Goal: Task Accomplishment & Management: Manage account settings

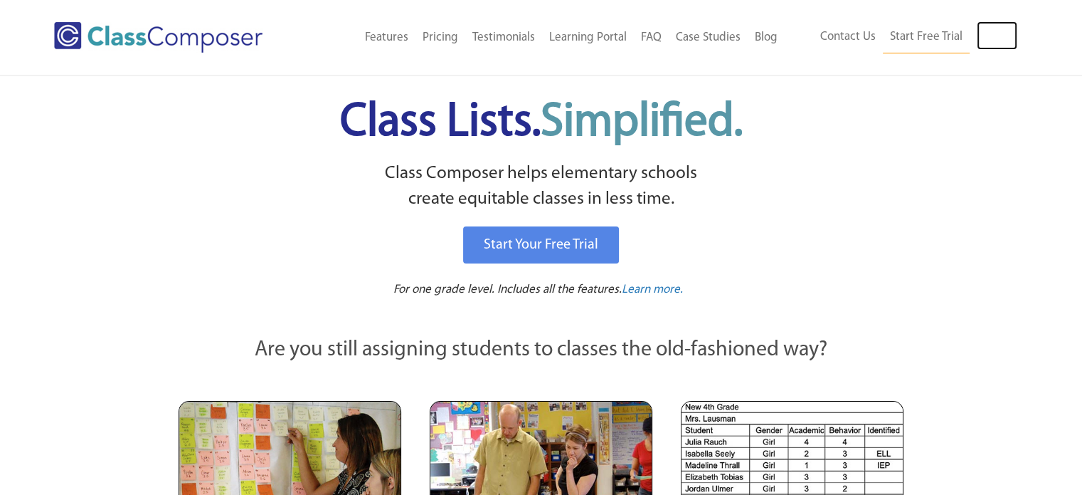
click at [985, 26] on link "Log In" at bounding box center [997, 35] width 41 height 28
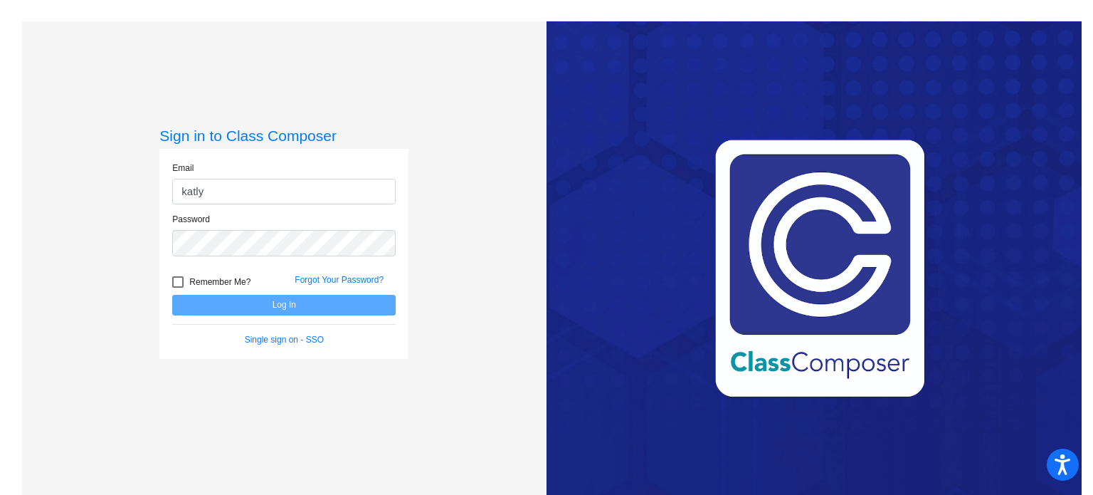
type input "[EMAIL_ADDRESS][DOMAIN_NAME]"
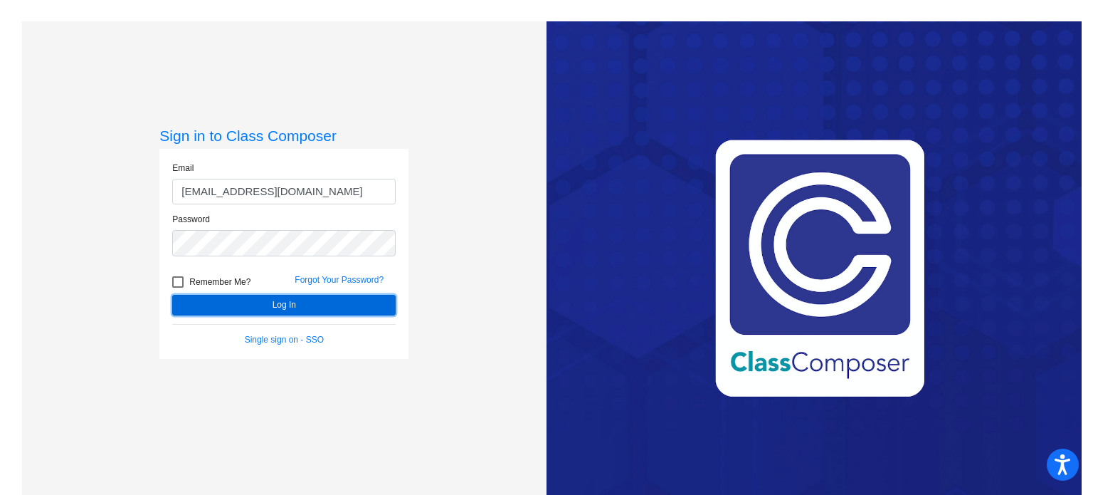
click at [204, 307] on button "Log In" at bounding box center [283, 305] width 223 height 21
click at [218, 295] on button "Log In" at bounding box center [283, 305] width 223 height 21
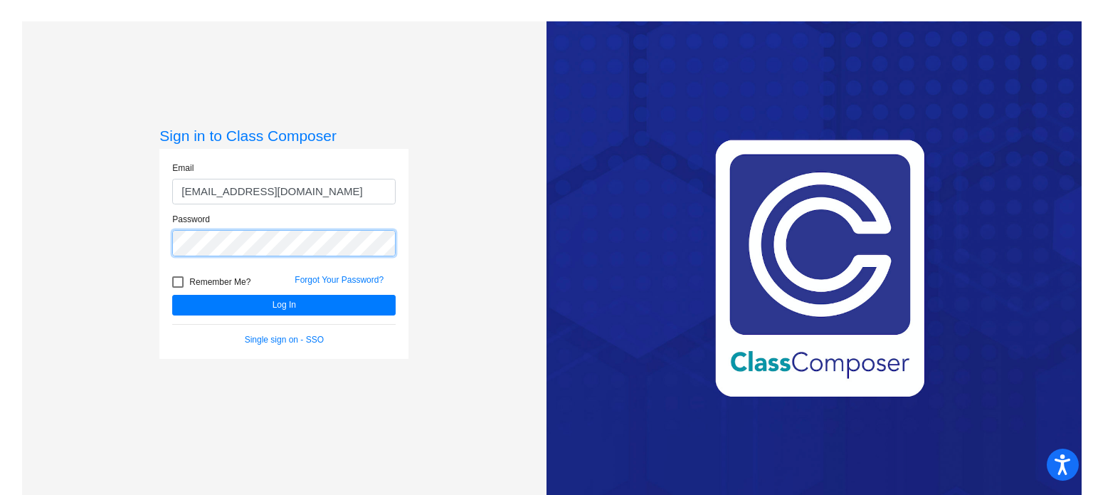
click at [105, 232] on div "Sign in to Class Composer Email [PERSON_NAME][EMAIL_ADDRESS][PERSON_NAME][DOMAI…" at bounding box center [284, 268] width 524 height 495
click at [172, 295] on button "Log In" at bounding box center [283, 305] width 223 height 21
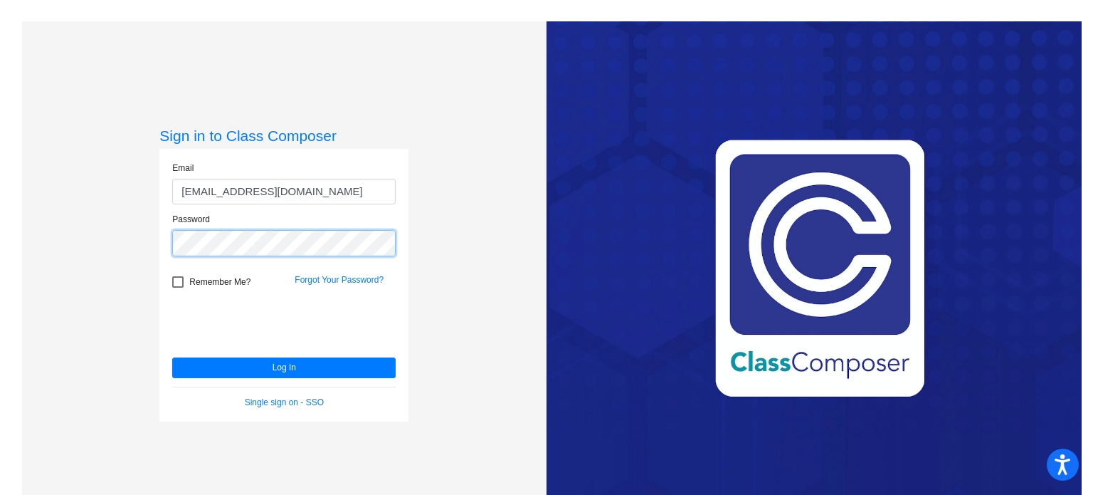
click at [0, 228] on mat-sidenav-content "Sign in to Class Composer Email [PERSON_NAME][EMAIL_ADDRESS][PERSON_NAME][DOMAI…" at bounding box center [546, 247] width 1093 height 495
click at [174, 283] on div at bounding box center [177, 281] width 11 height 11
click at [177, 287] on input "Remember Me?" at bounding box center [177, 287] width 1 height 1
checkbox input "true"
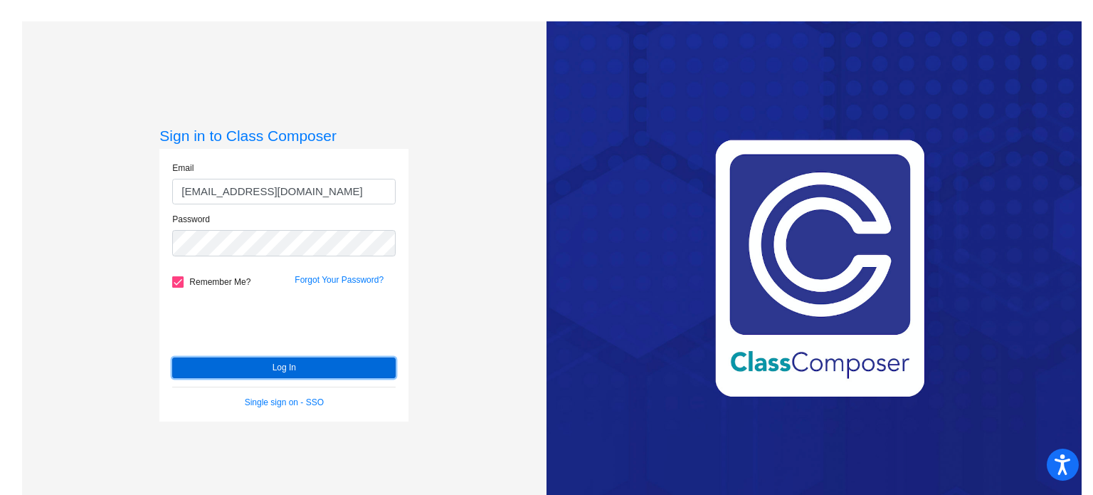
click at [205, 369] on button "Log In" at bounding box center [283, 367] width 223 height 21
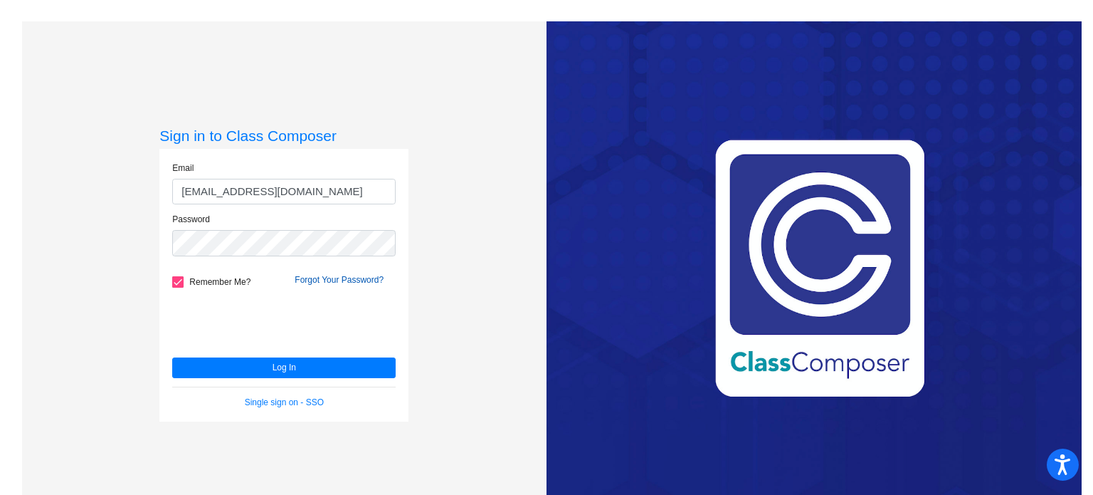
click at [344, 275] on link "Forgot Your Password?" at bounding box center [339, 280] width 89 height 10
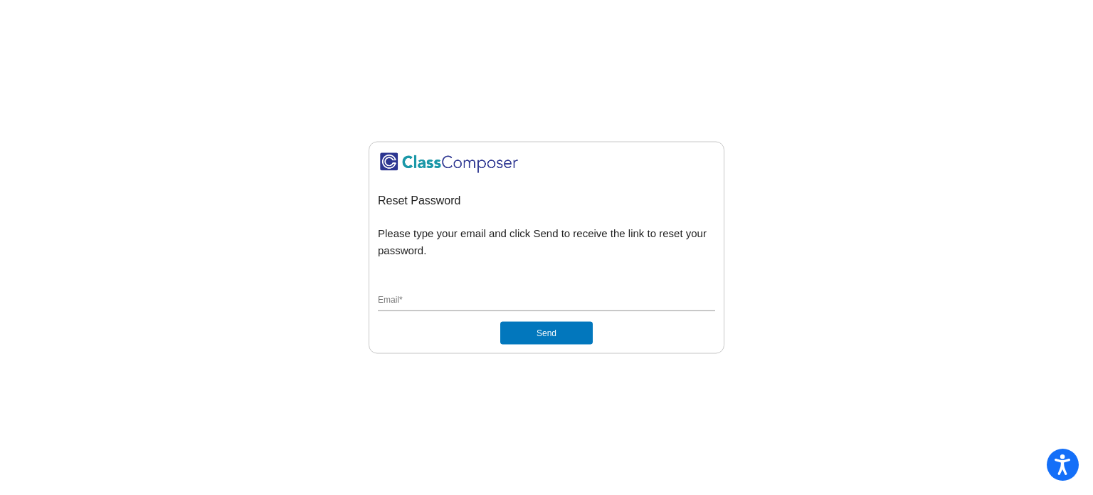
click at [501, 299] on input "Email *" at bounding box center [546, 301] width 337 height 13
type input "[EMAIL_ADDRESS][DOMAIN_NAME]"
click at [530, 341] on button "Send" at bounding box center [546, 333] width 93 height 23
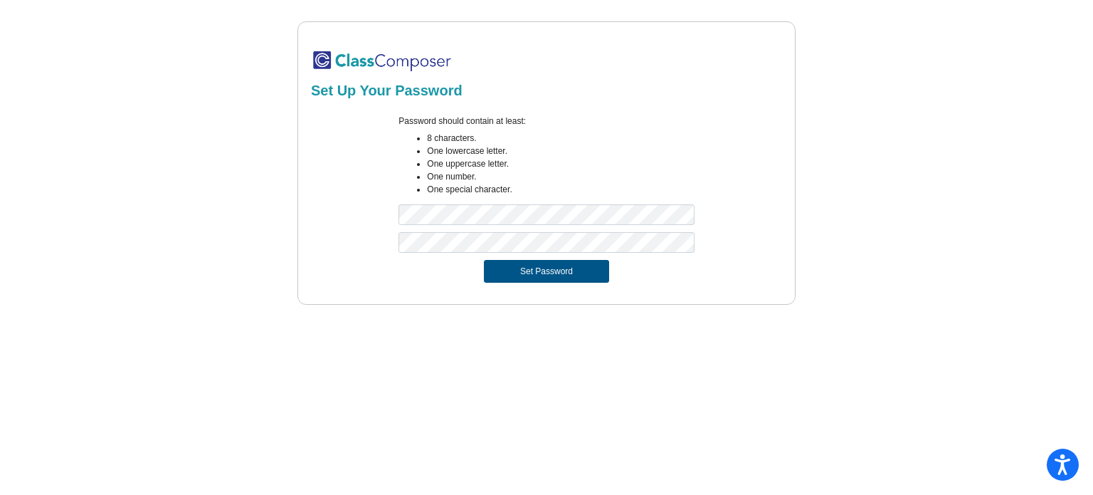
click at [526, 278] on button "Set Password" at bounding box center [546, 271] width 125 height 23
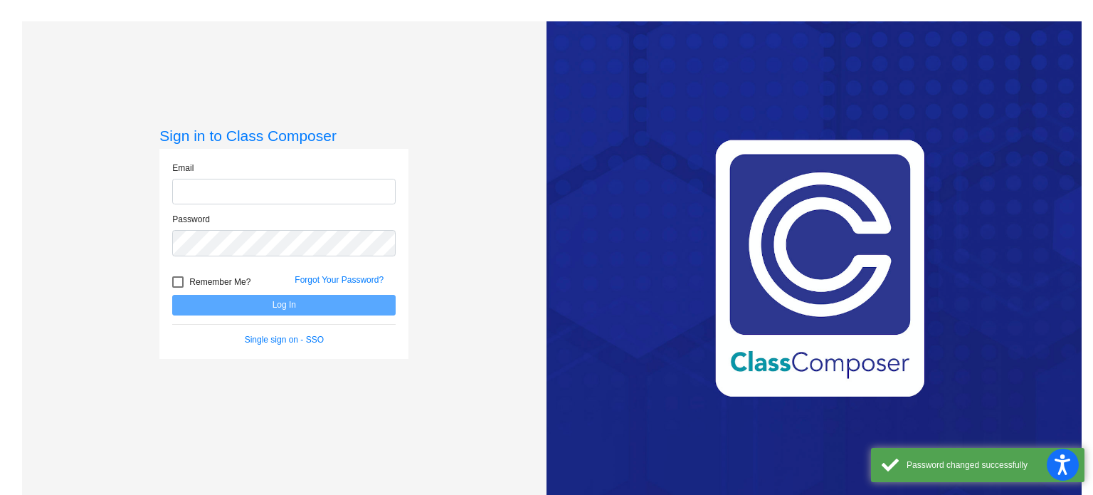
type input "[EMAIL_ADDRESS][DOMAIN_NAME]"
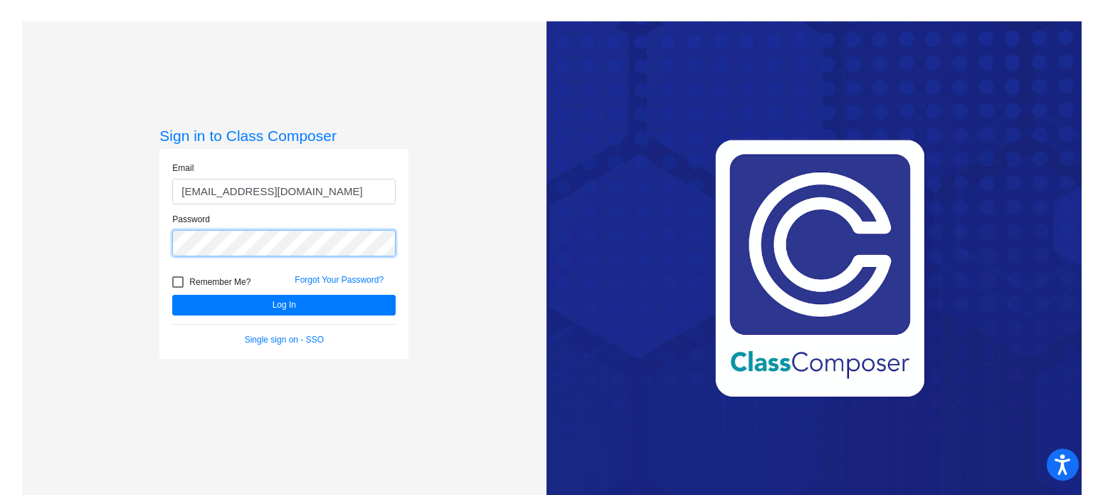
click at [19, 255] on div "Sign in to Class Composer Email [PERSON_NAME][EMAIL_ADDRESS][PERSON_NAME][DOMAI…" at bounding box center [278, 268] width 535 height 495
click at [172, 295] on button "Log In" at bounding box center [283, 305] width 223 height 21
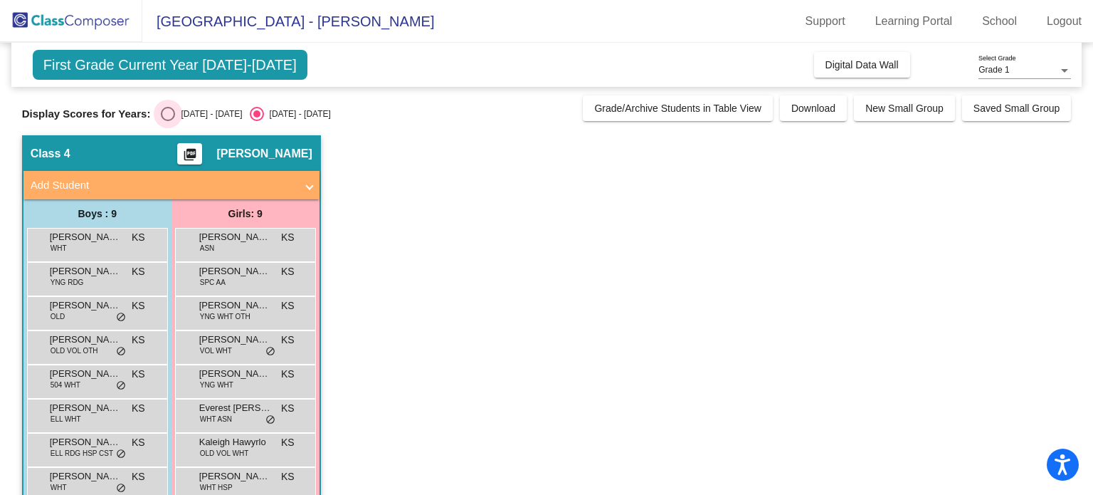
click at [174, 116] on div "Select an option" at bounding box center [168, 114] width 14 height 14
click at [168, 121] on input "2024 - 2025" at bounding box center [167, 121] width 1 height 1
radio input "true"
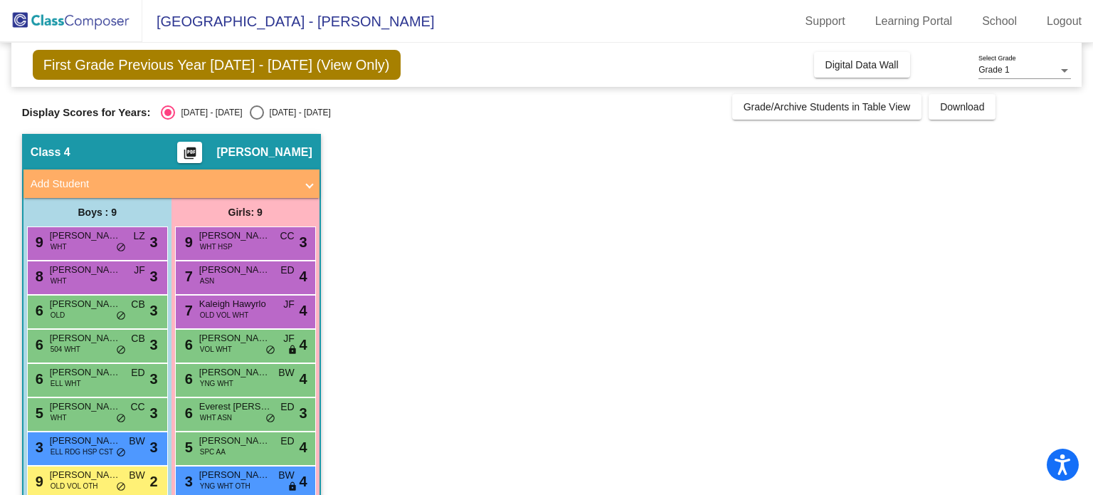
scroll to position [63, 0]
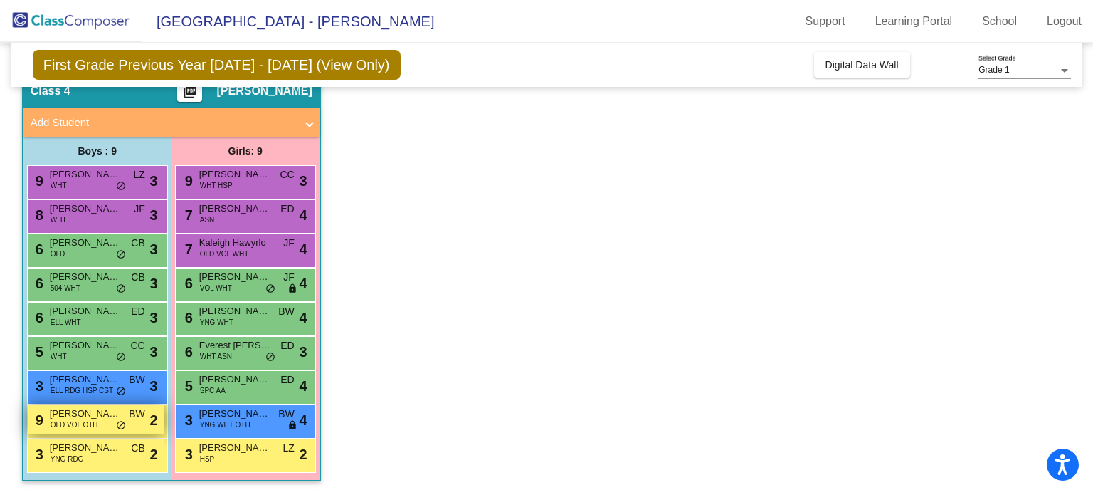
click at [91, 412] on span "Layth Azrai" at bounding box center [85, 413] width 71 height 14
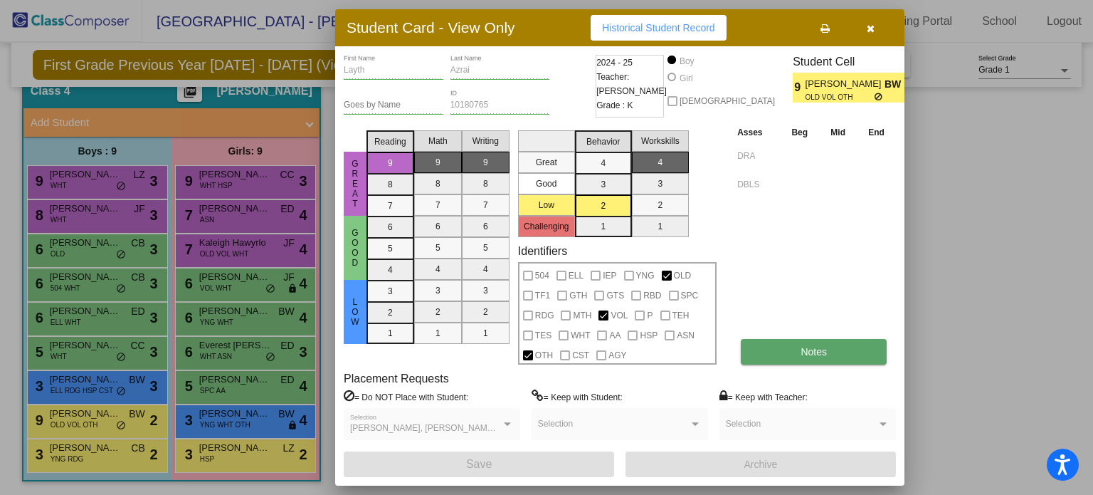
click at [803, 342] on button "Notes" at bounding box center [814, 352] width 146 height 26
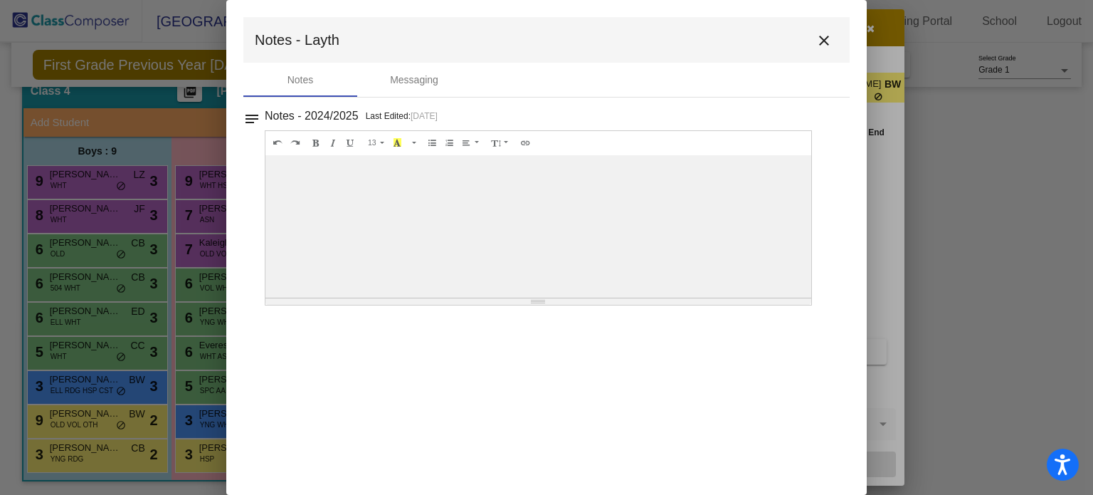
click at [854, 397] on mat-dialog-container "Notes - Layth close Notes Messaging notes Notes - 2024/2025 Last Edited: 8/11/2…" at bounding box center [546, 247] width 640 height 495
click at [833, 48] on button "close" at bounding box center [824, 40] width 28 height 28
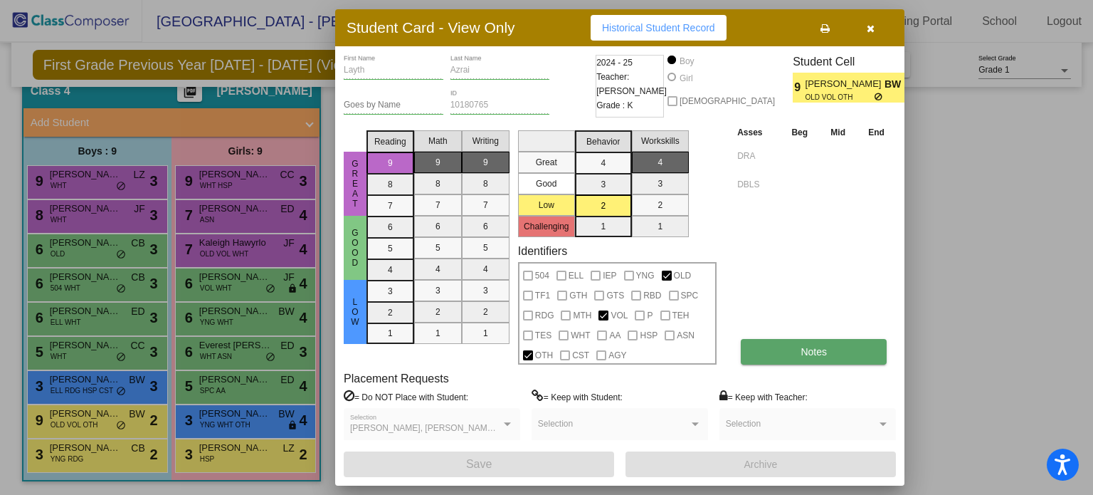
click at [805, 362] on button "Notes" at bounding box center [814, 352] width 146 height 26
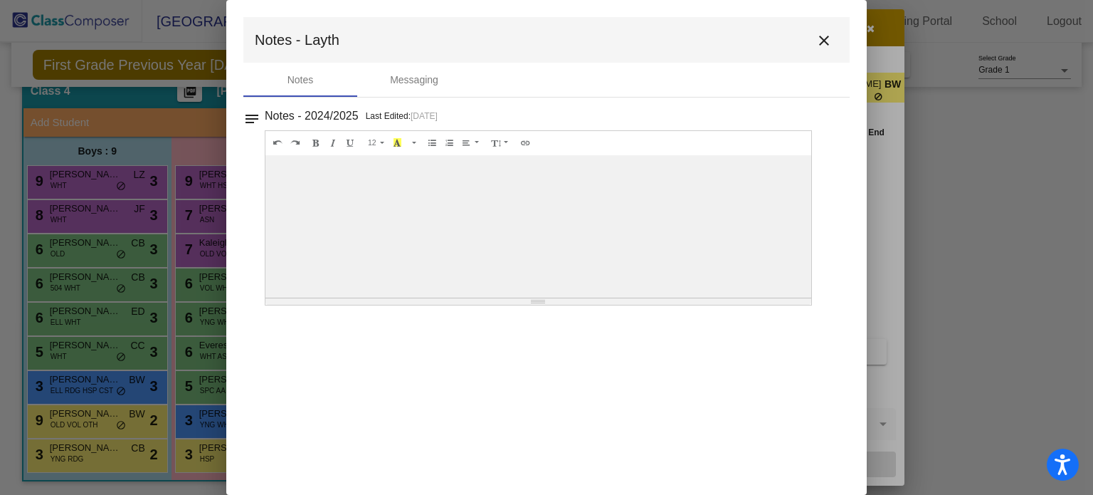
click at [831, 35] on mat-icon "close" at bounding box center [823, 40] width 17 height 17
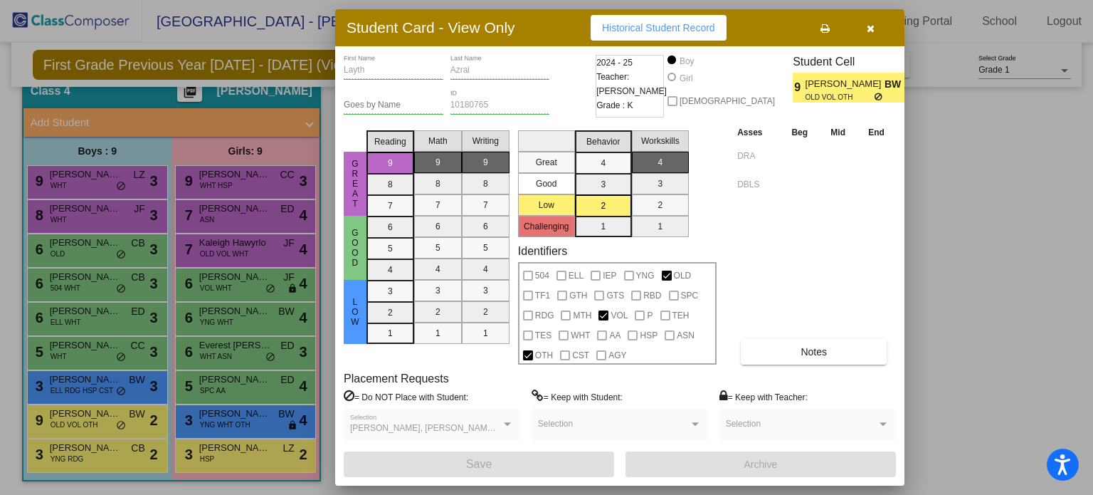
click at [867, 33] on icon "button" at bounding box center [871, 28] width 8 height 10
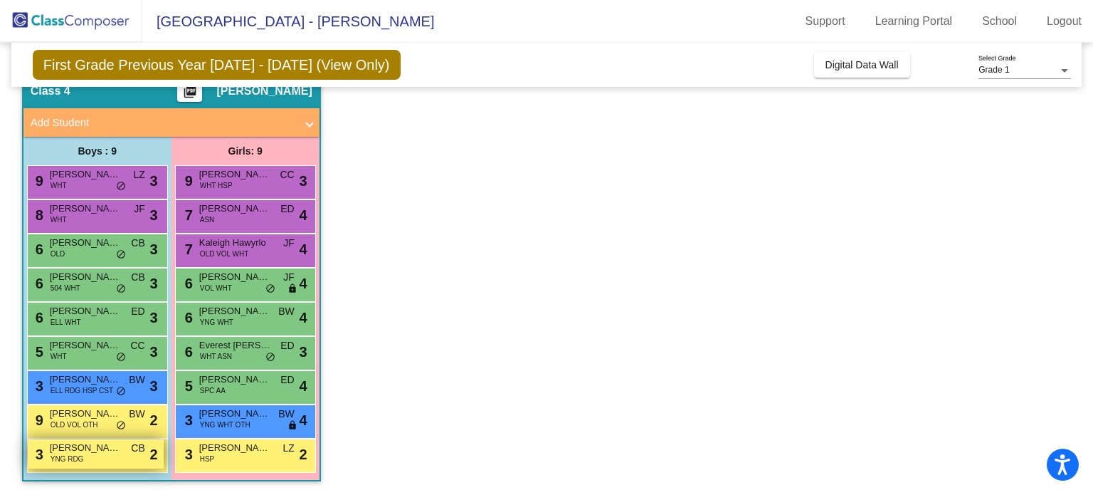
click at [91, 458] on div "3 Byron Bieg YNG RDG CB lock do_not_disturb_alt 2" at bounding box center [96, 453] width 136 height 29
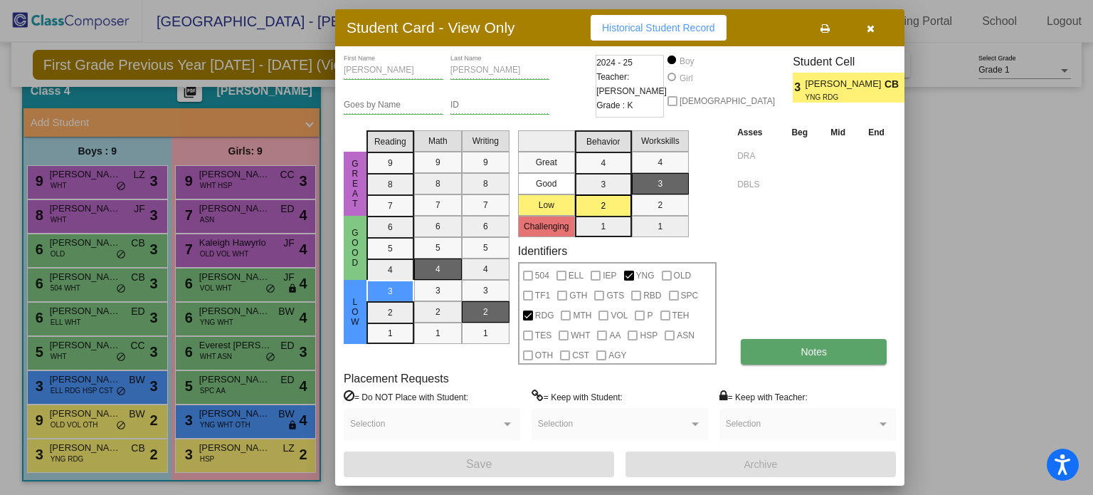
click at [751, 344] on button "Notes" at bounding box center [814, 352] width 146 height 26
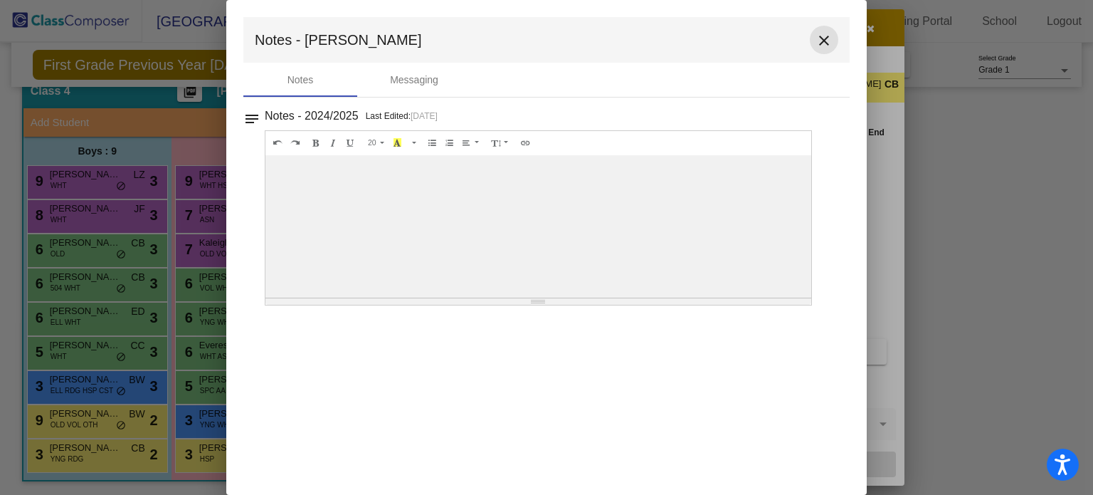
click at [823, 41] on mat-icon "close" at bounding box center [823, 40] width 17 height 17
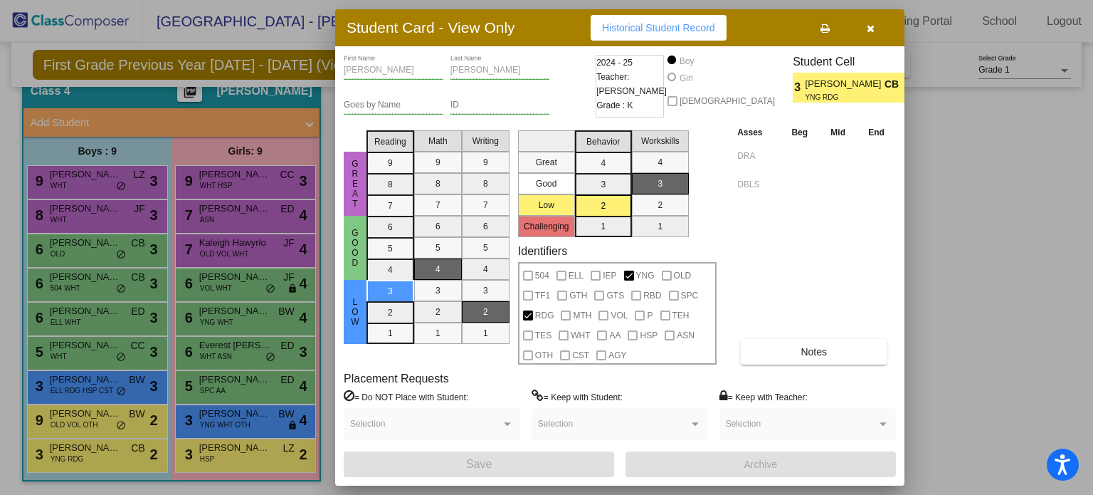
click at [949, 113] on div at bounding box center [546, 247] width 1093 height 495
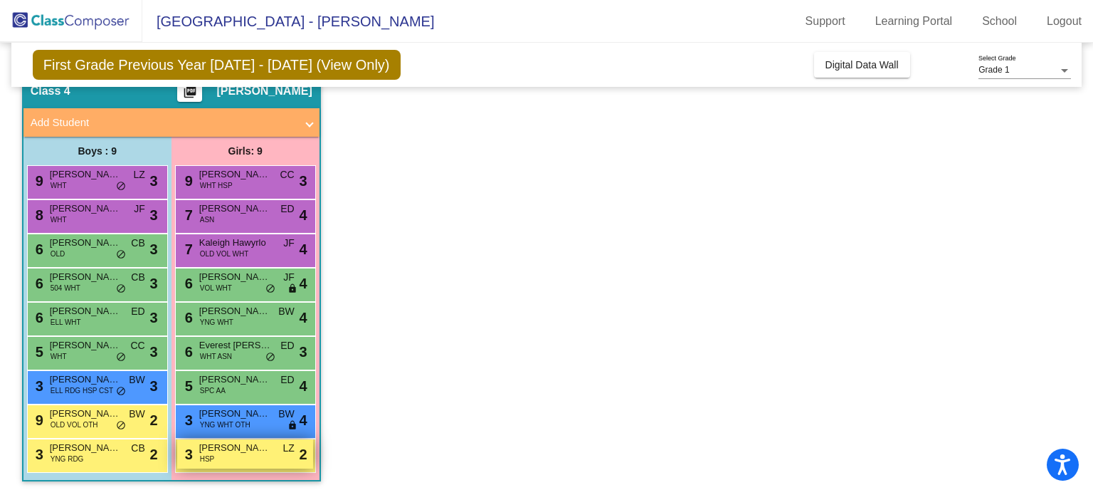
click at [285, 453] on span "LZ" at bounding box center [287, 447] width 11 height 15
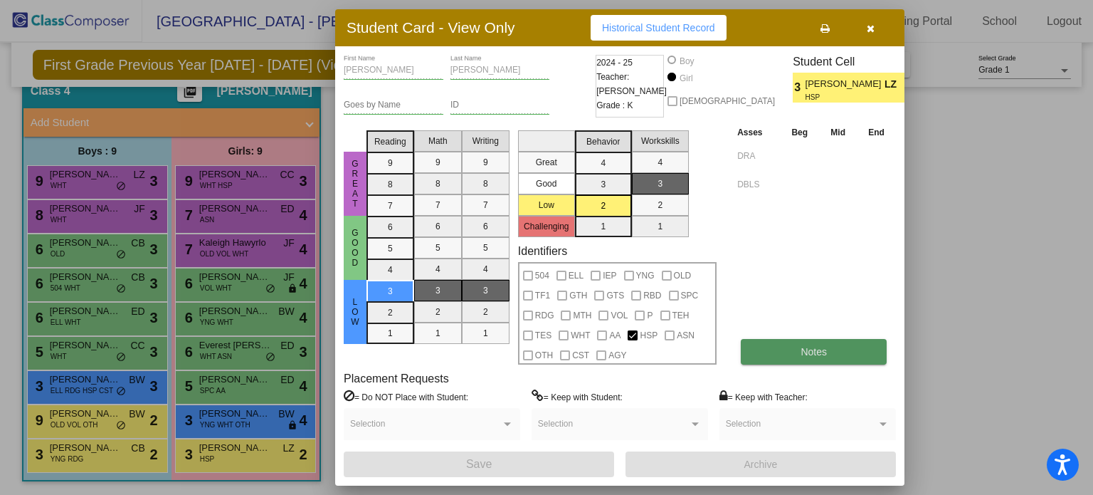
click at [844, 345] on button "Notes" at bounding box center [814, 352] width 146 height 26
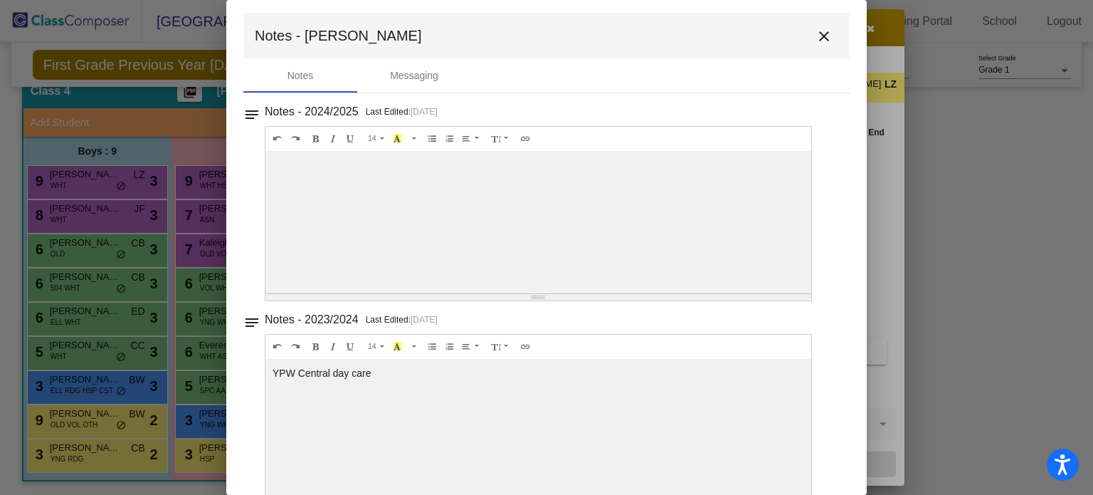
scroll to position [34, 0]
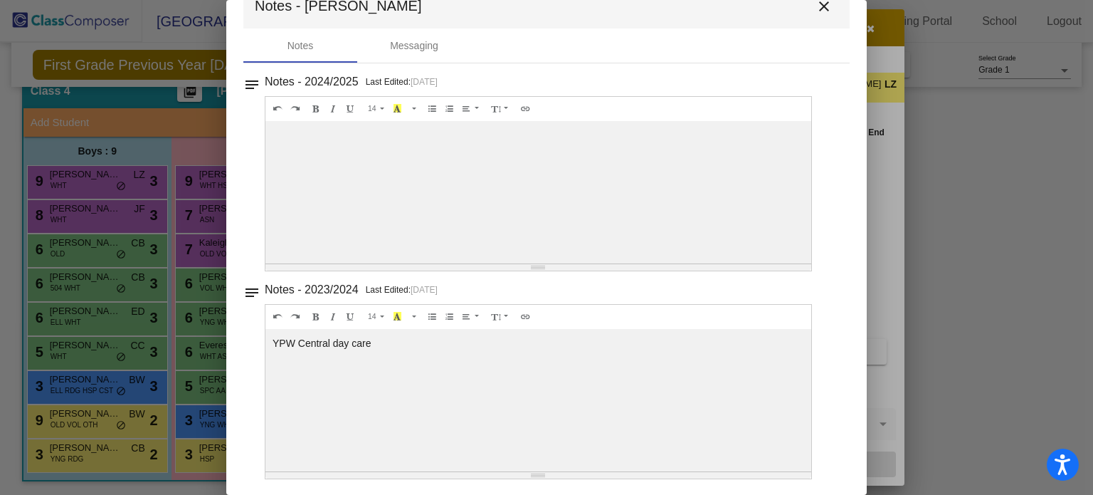
click at [823, 11] on mat-icon "close" at bounding box center [823, 6] width 17 height 17
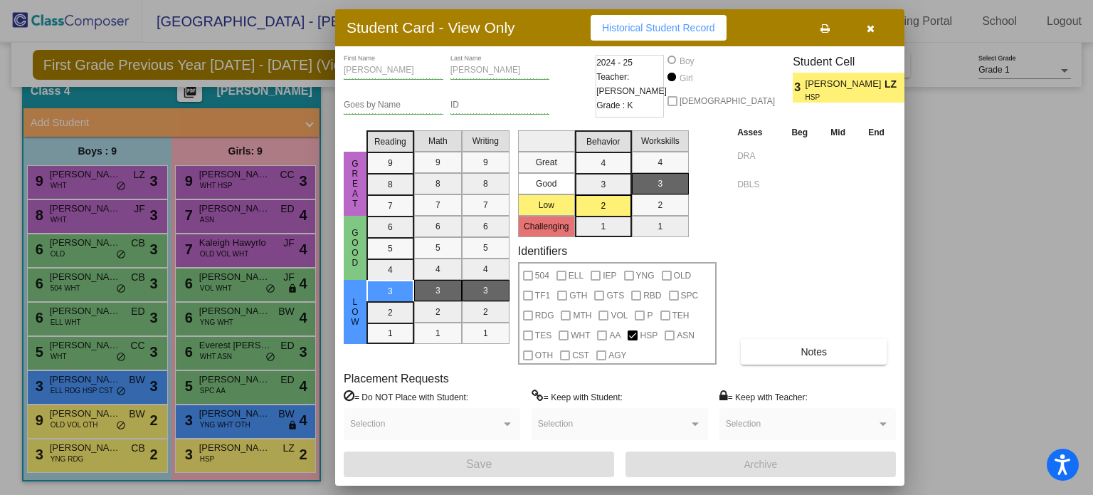
click at [871, 23] on icon "button" at bounding box center [871, 28] width 8 height 10
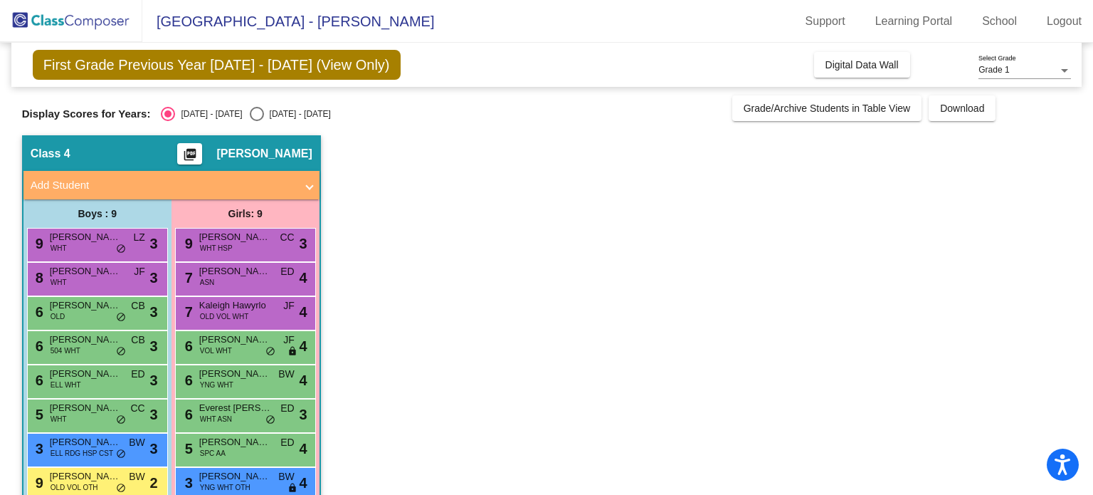
scroll to position [63, 0]
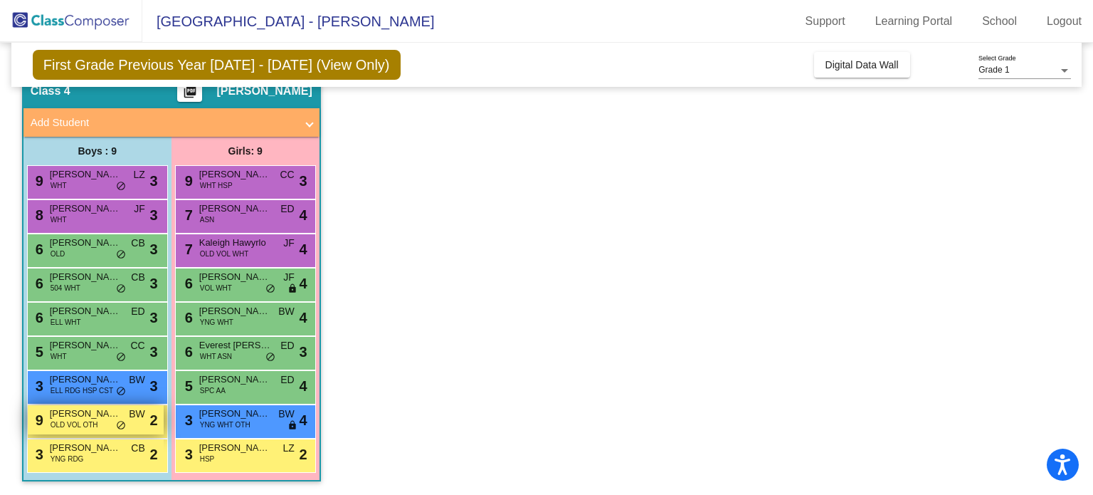
click at [94, 415] on span "Layth Azrai" at bounding box center [85, 413] width 71 height 14
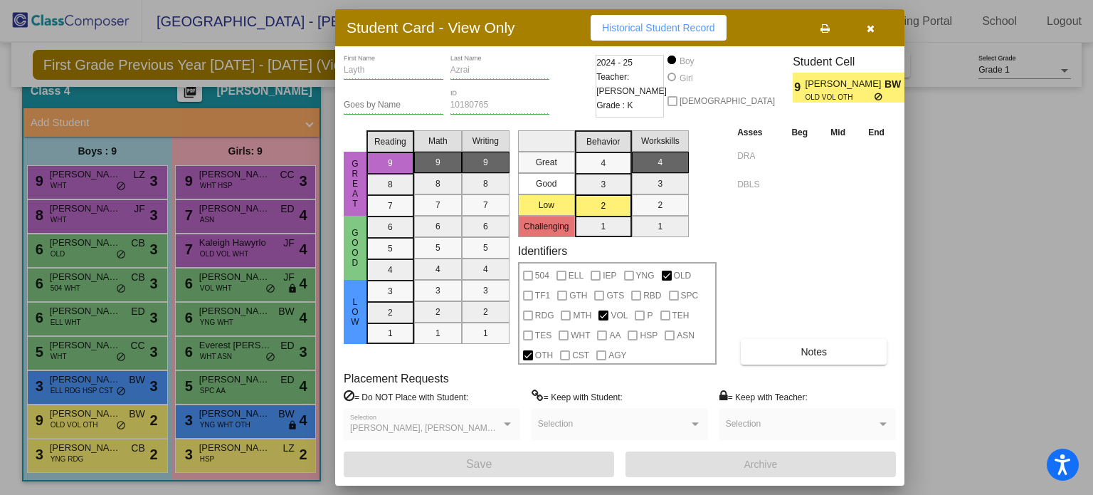
click at [877, 25] on button "button" at bounding box center [870, 28] width 46 height 26
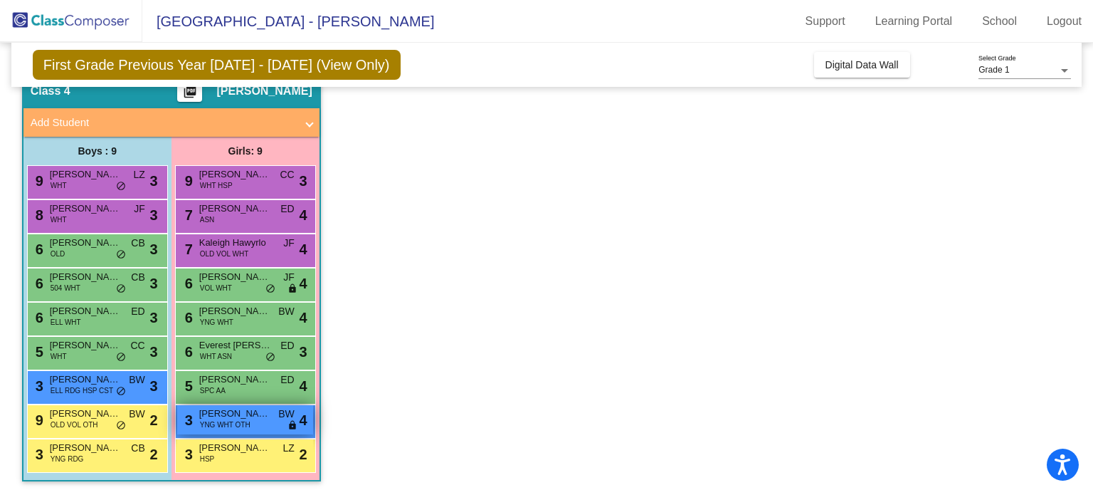
click at [240, 408] on span "Brynn Curtis" at bounding box center [234, 413] width 71 height 14
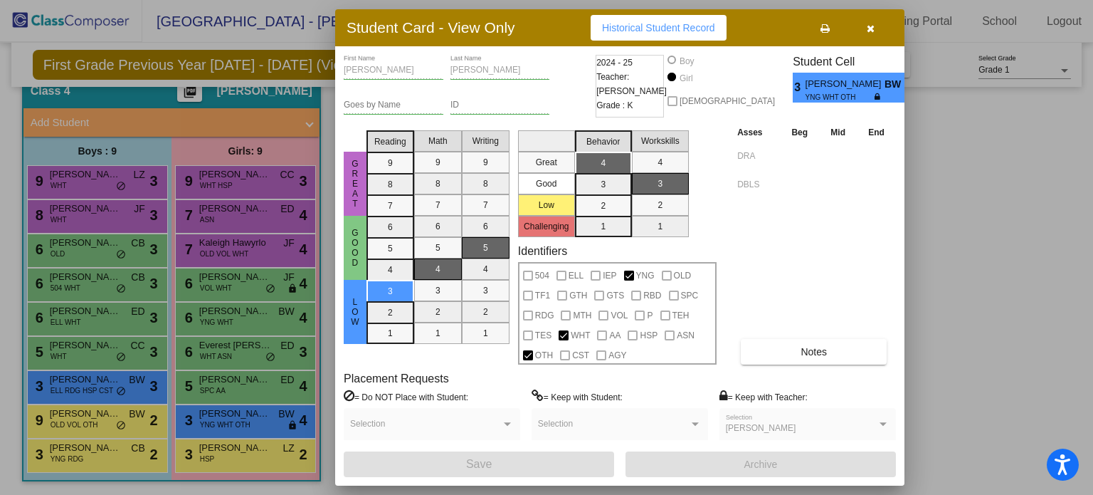
drag, startPoint x: 880, startPoint y: 22, endPoint x: 889, endPoint y: 23, distance: 8.6
click at [889, 23] on button "button" at bounding box center [870, 28] width 46 height 26
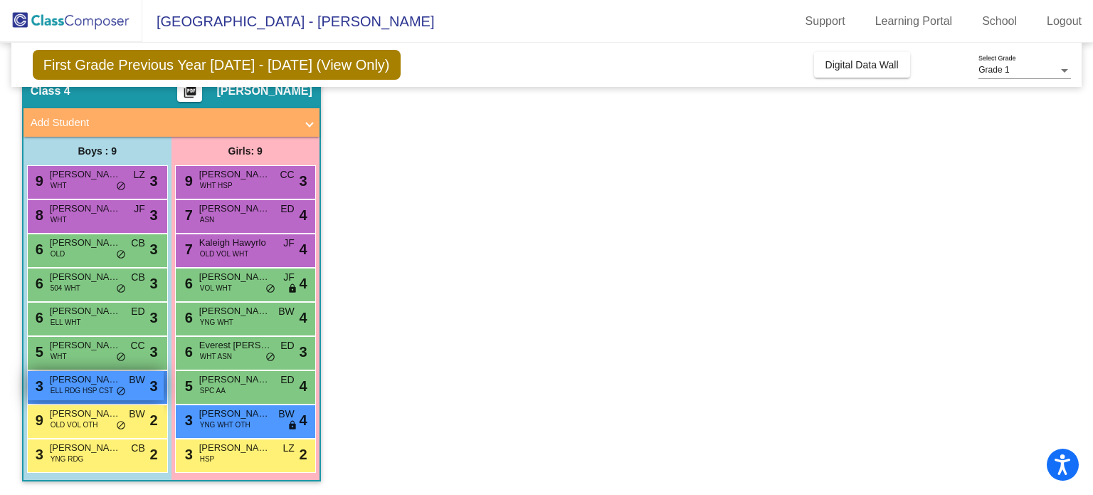
click at [105, 386] on span "ELL RDG HSP CST" at bounding box center [82, 390] width 63 height 11
